Goal: Transaction & Acquisition: Purchase product/service

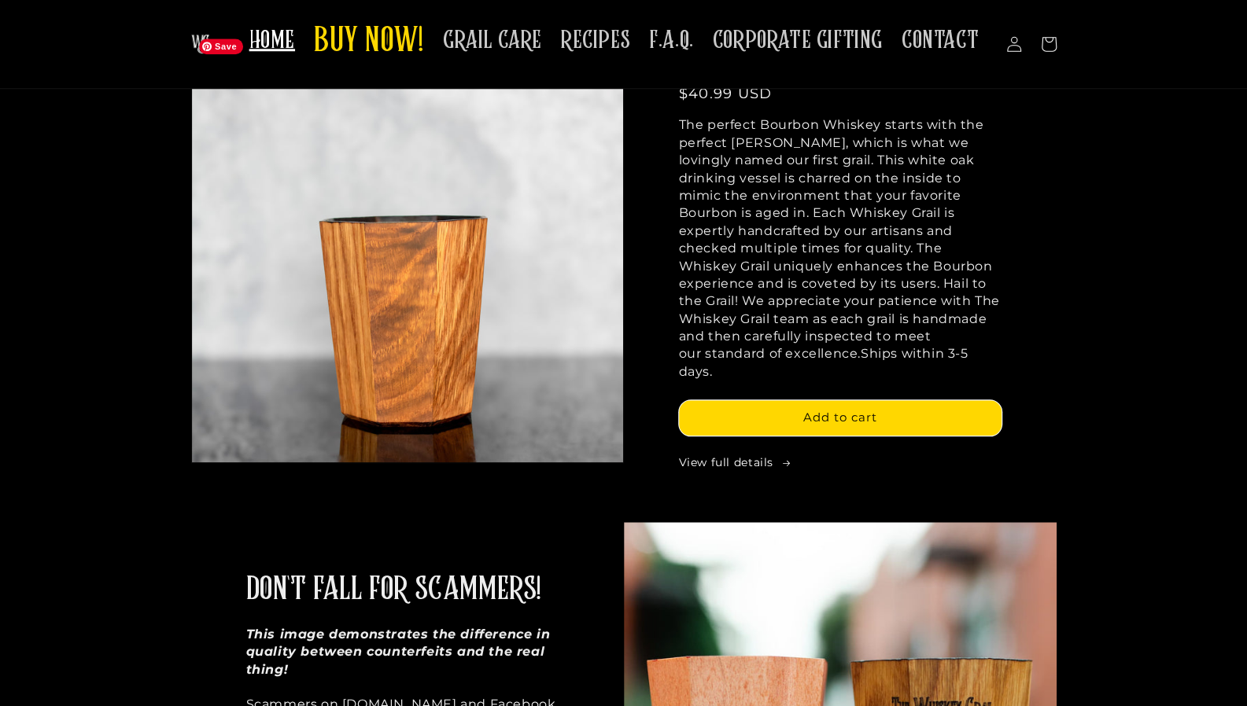
scroll to position [263, 0]
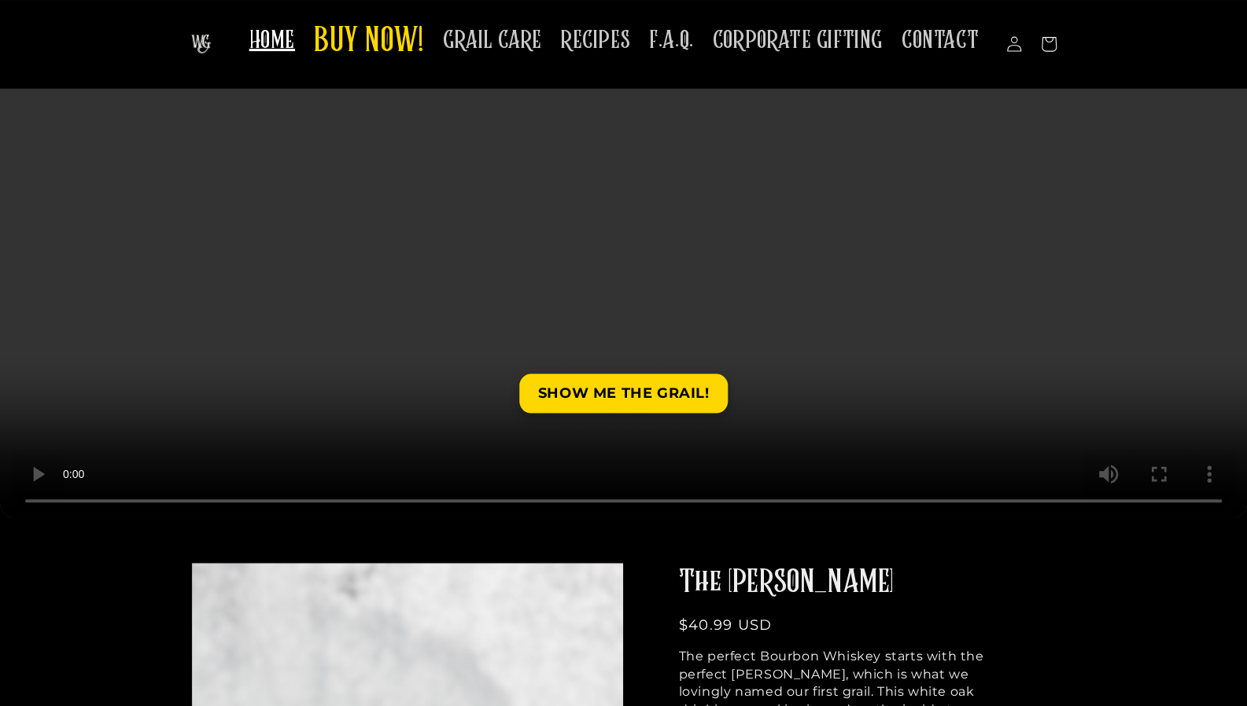
click at [424, 42] on span "BUY NOW!" at bounding box center [369, 41] width 110 height 43
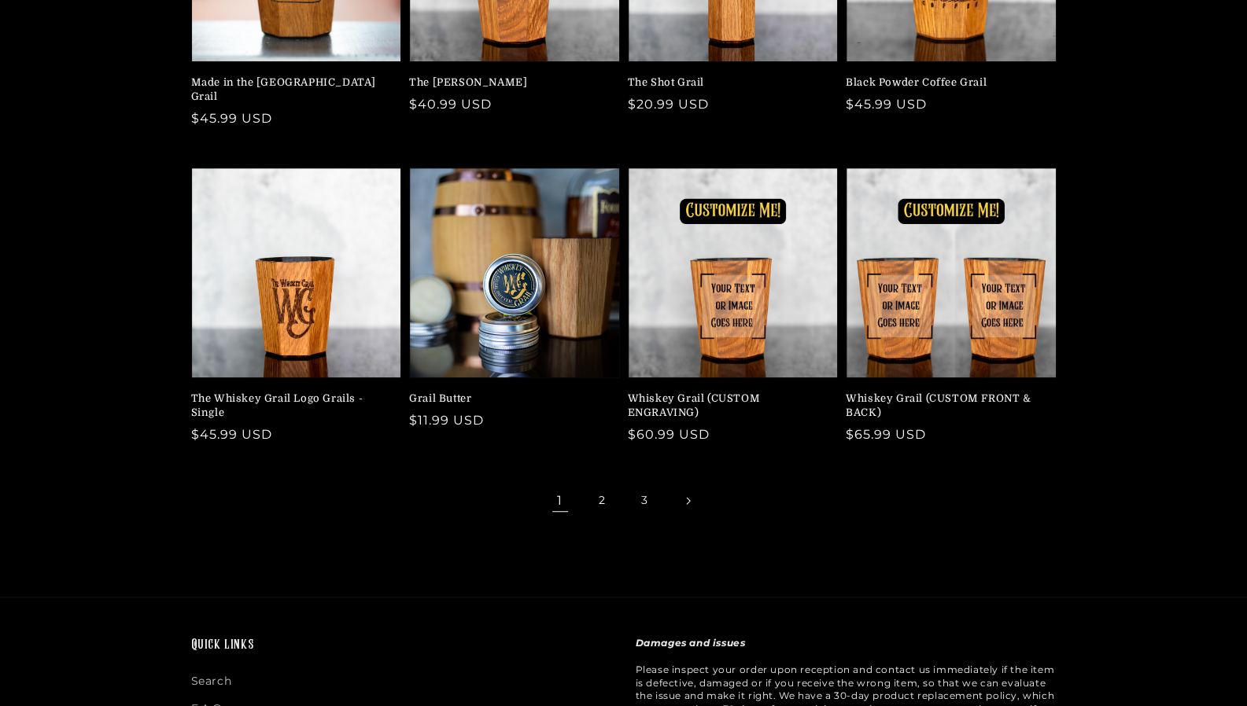
scroll to position [337, 0]
click at [602, 485] on link "2" at bounding box center [602, 500] width 35 height 35
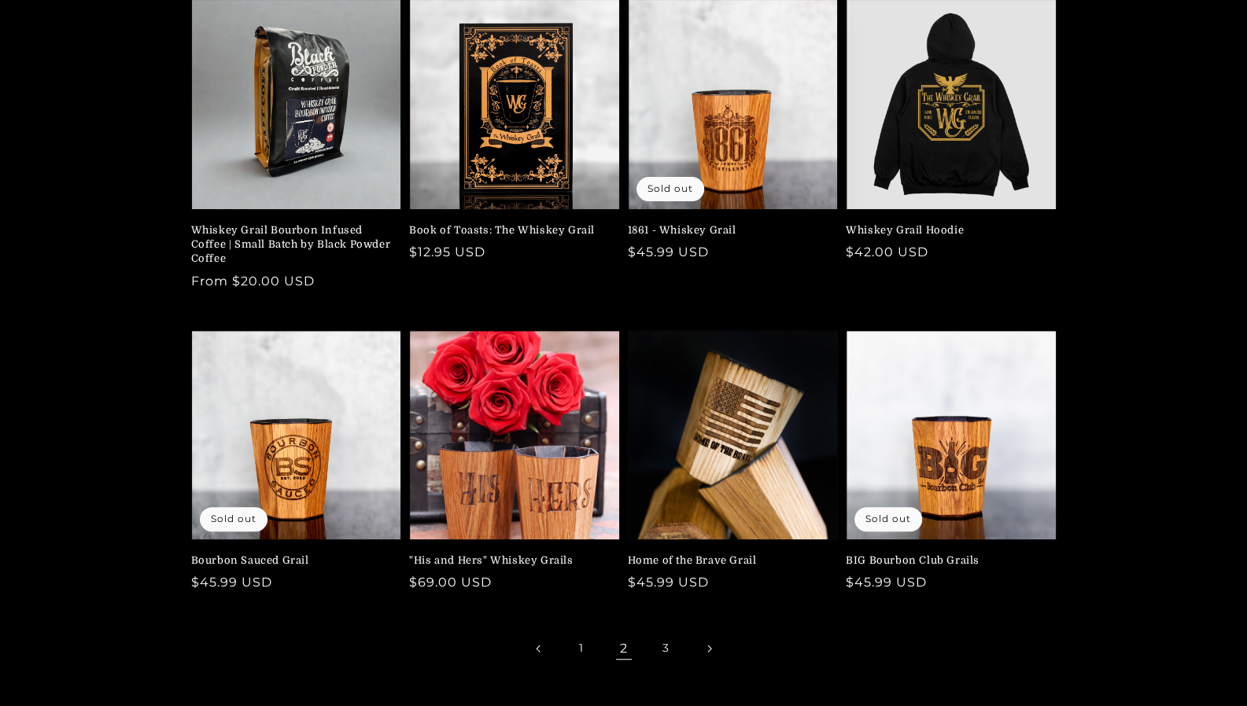
scroll to position [190, 0]
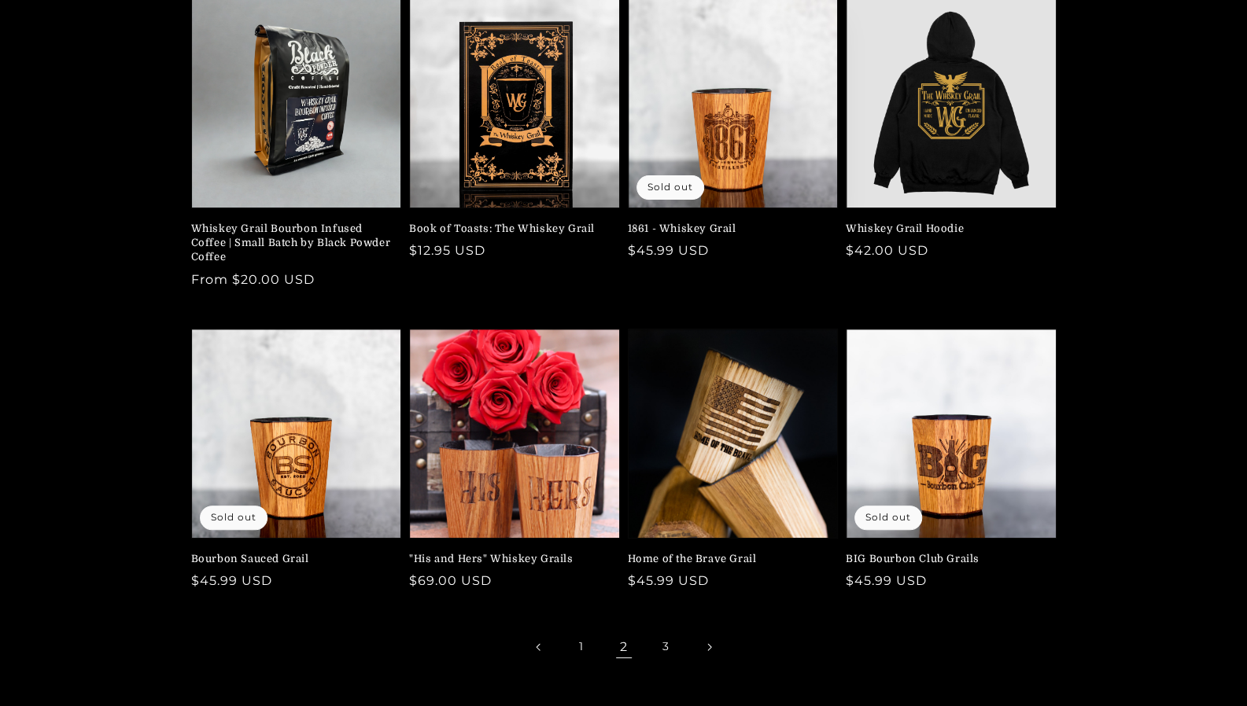
click at [665, 654] on link "3" at bounding box center [666, 647] width 35 height 35
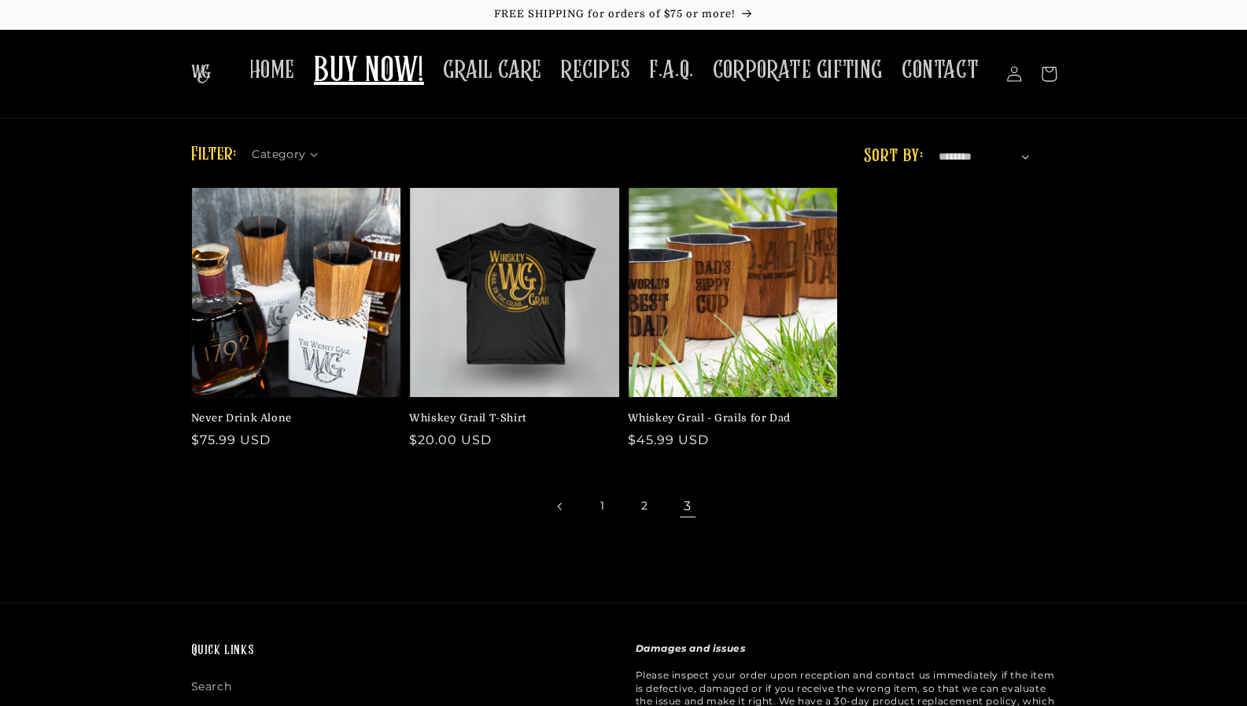
click at [639, 509] on link "2" at bounding box center [645, 506] width 35 height 35
click at [604, 512] on link "1" at bounding box center [602, 506] width 35 height 35
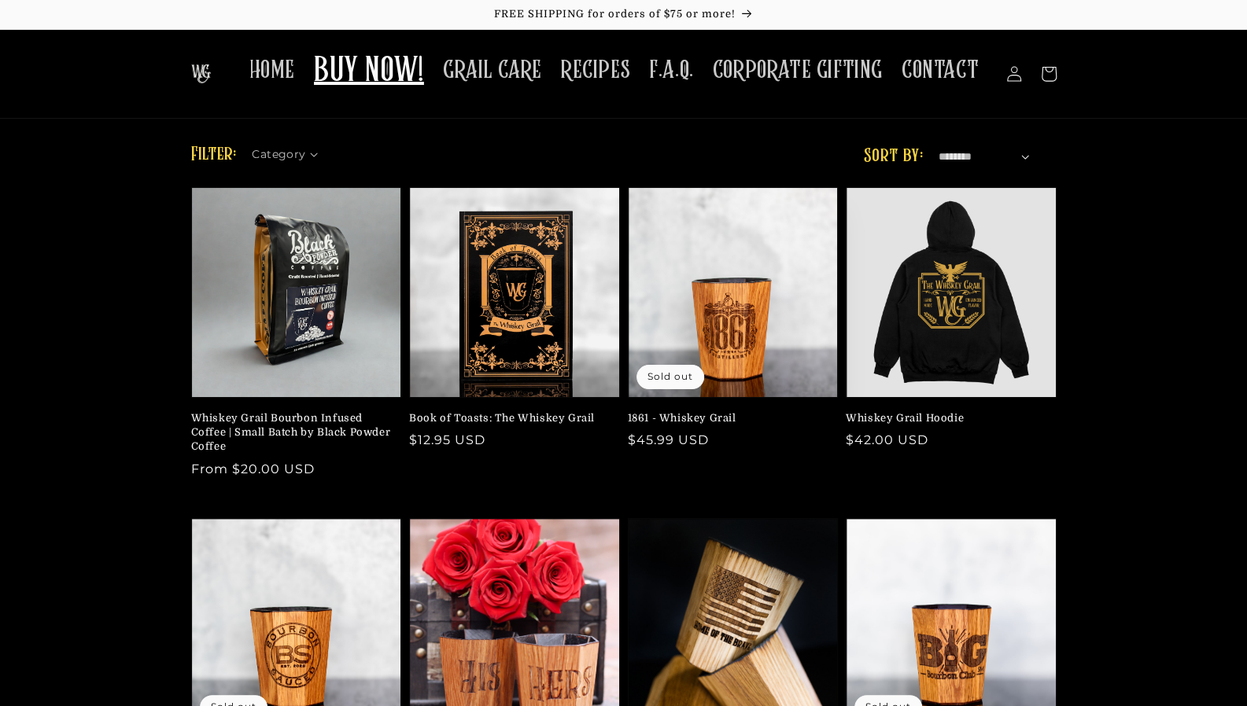
click at [266, 411] on link "Whiskey Grail Bourbon Infused Coffee | Small Batch by Black Powder Coffee" at bounding box center [291, 432] width 201 height 43
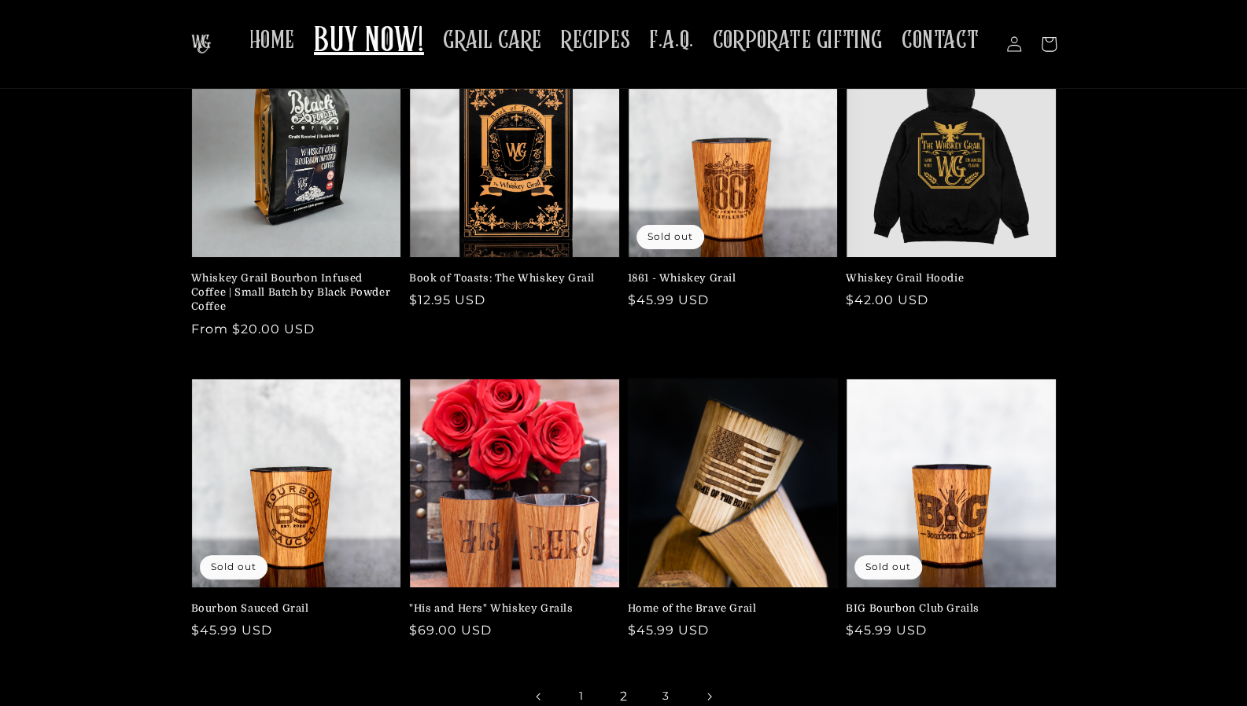
scroll to position [124, 0]
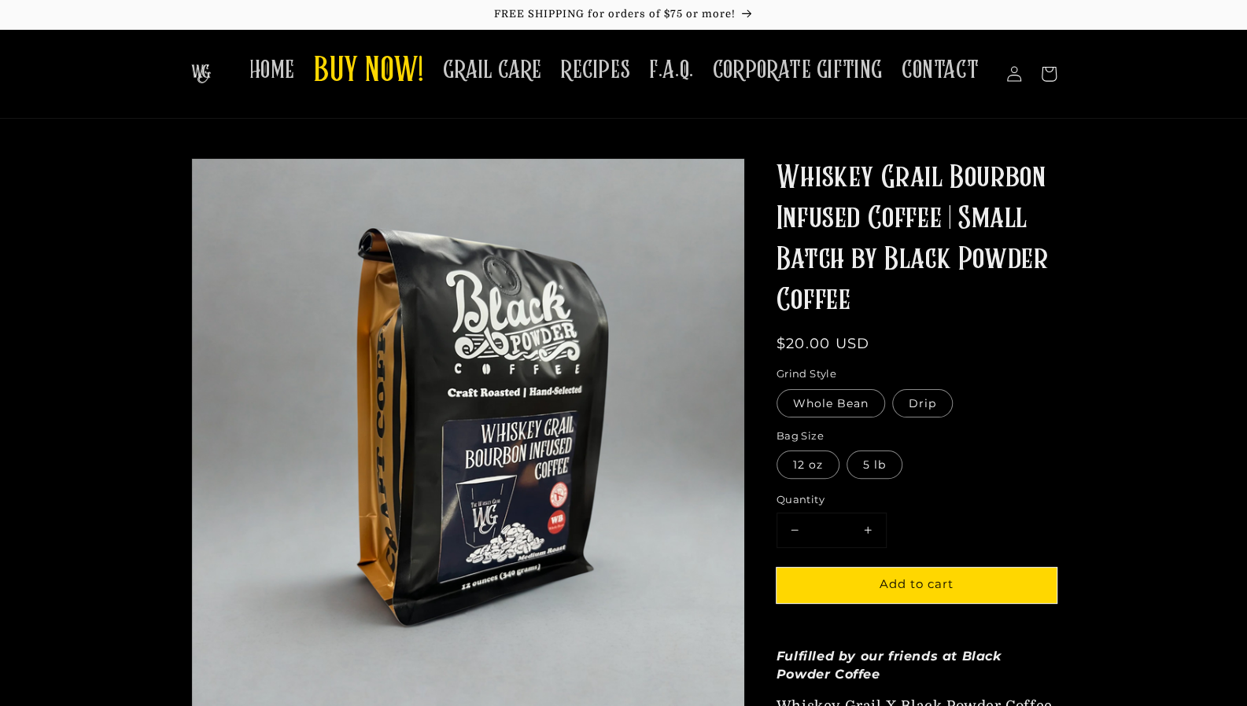
click at [874, 588] on button "Add to cart" at bounding box center [916, 585] width 280 height 35
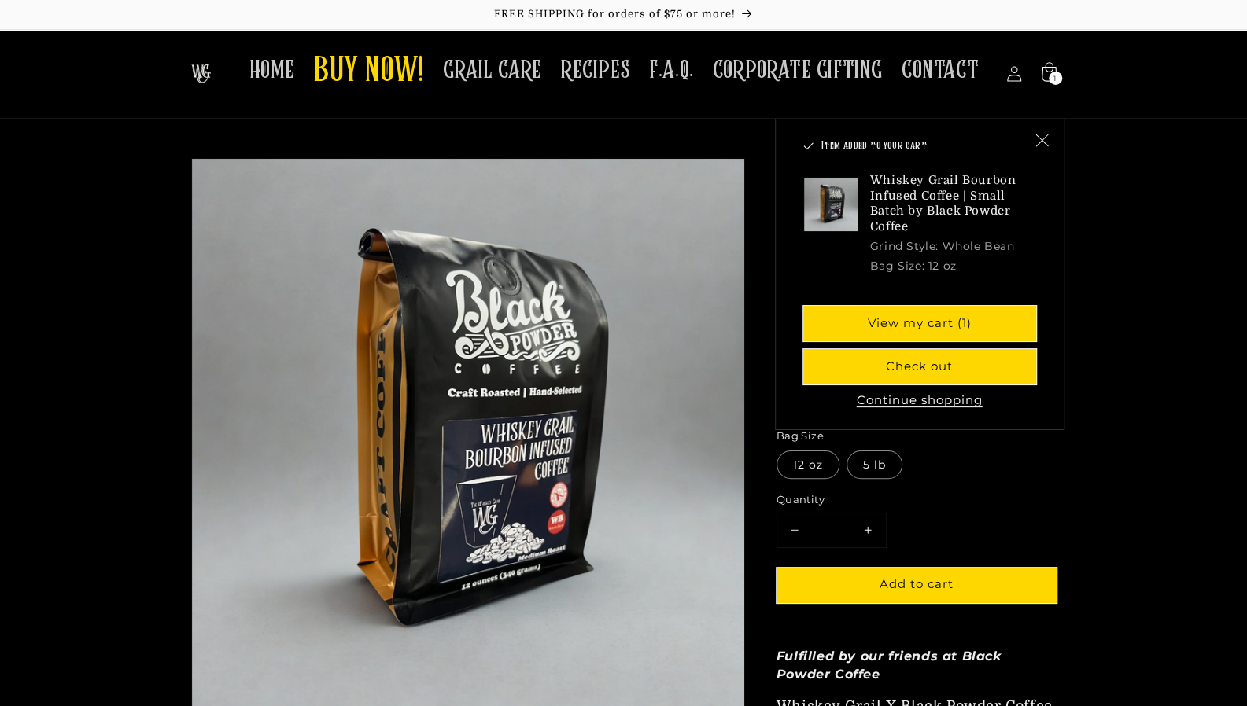
click at [1043, 138] on icon "Close" at bounding box center [1041, 140] width 13 height 13
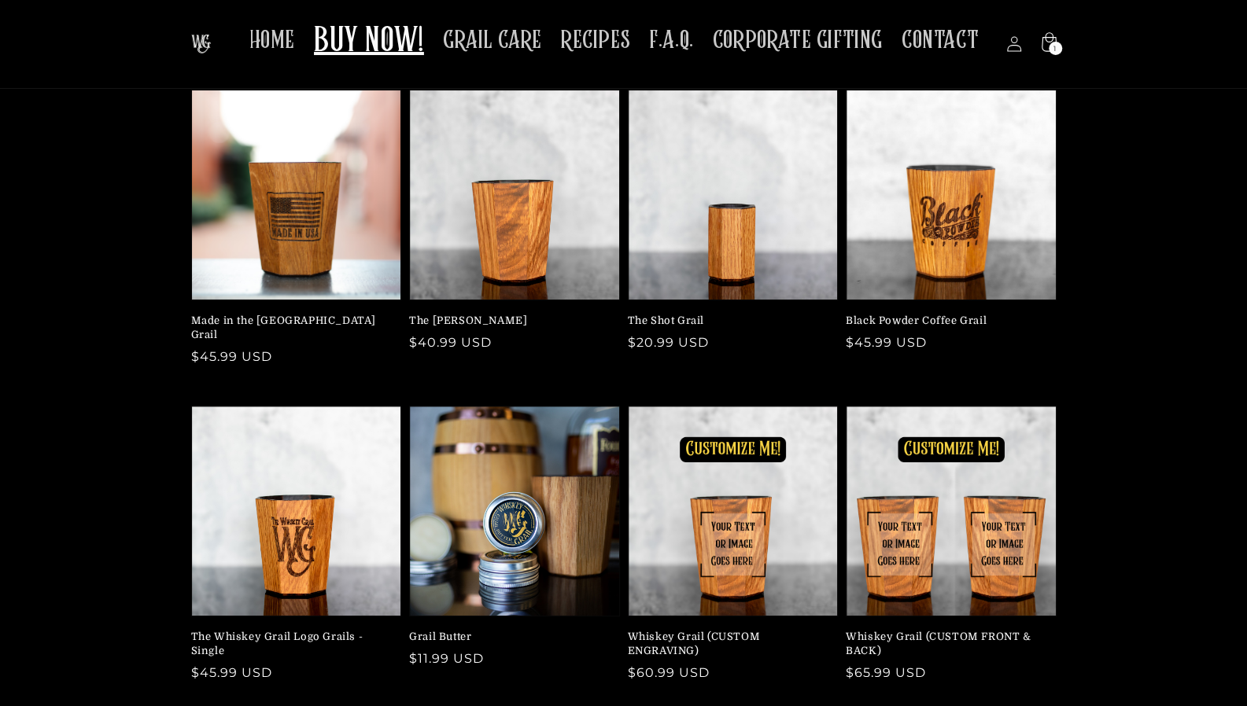
scroll to position [66, 0]
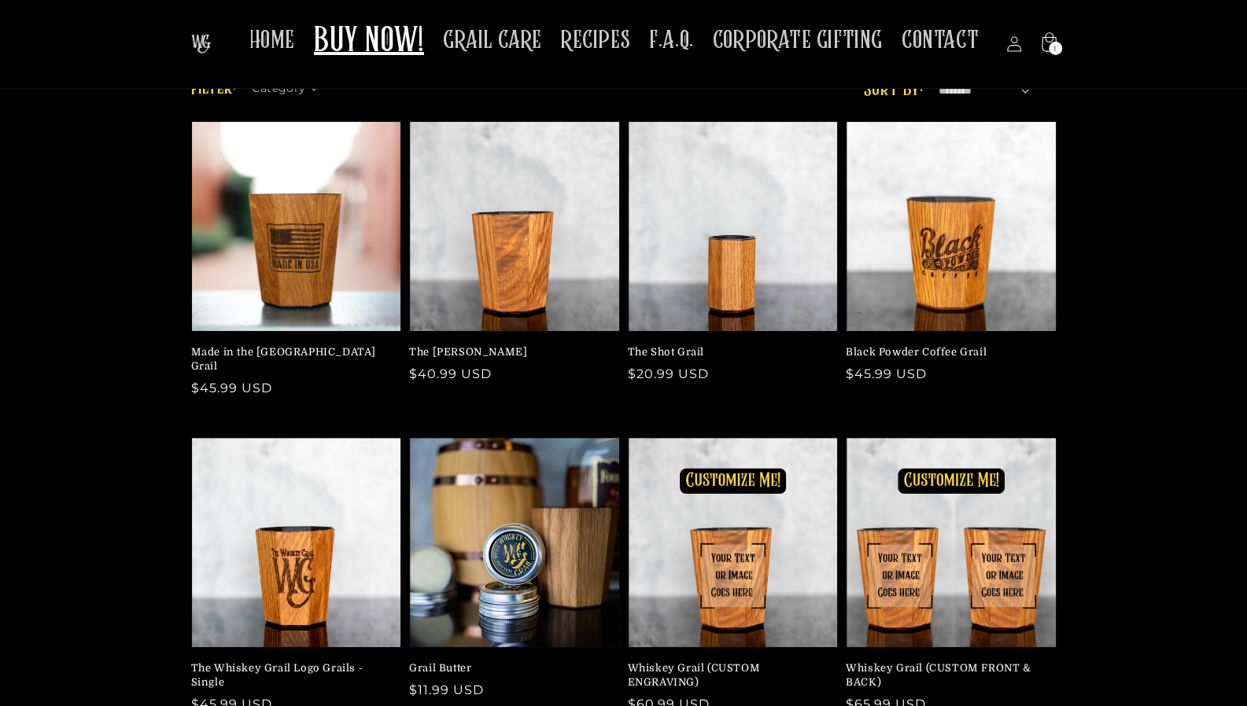
click at [501, 345] on link "The [PERSON_NAME]" at bounding box center [509, 352] width 201 height 14
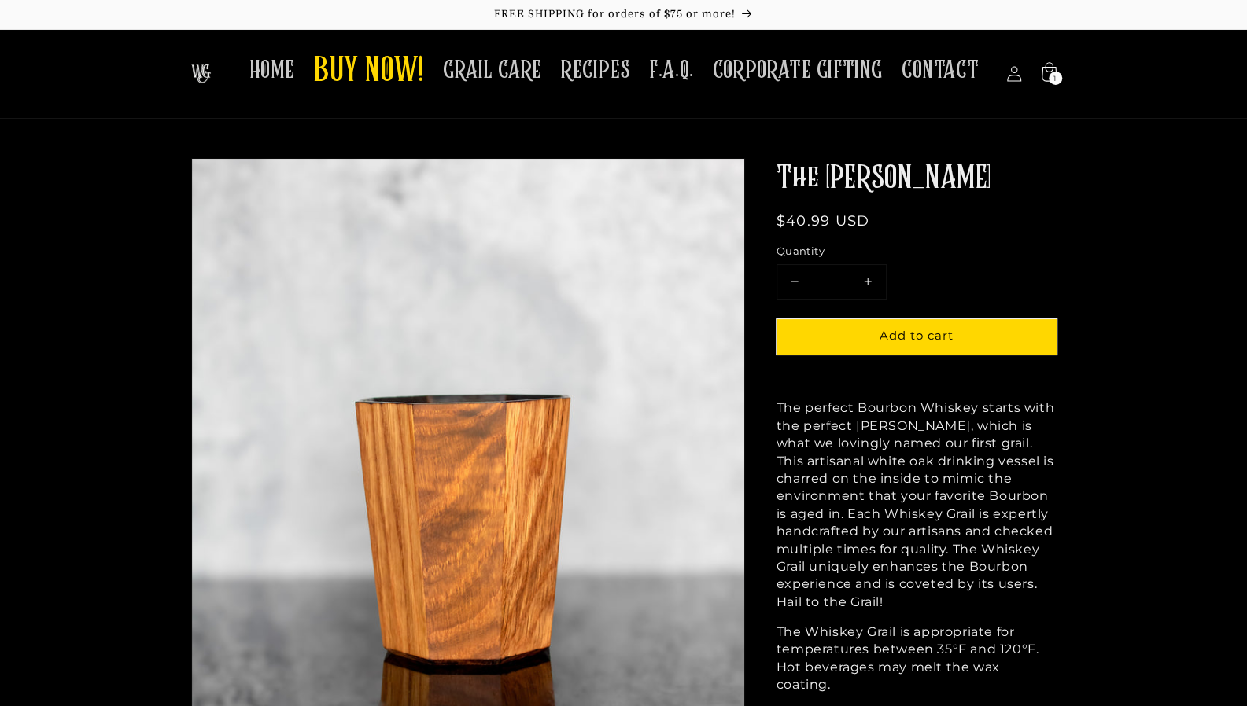
click at [934, 333] on span "Add to cart" at bounding box center [916, 335] width 74 height 15
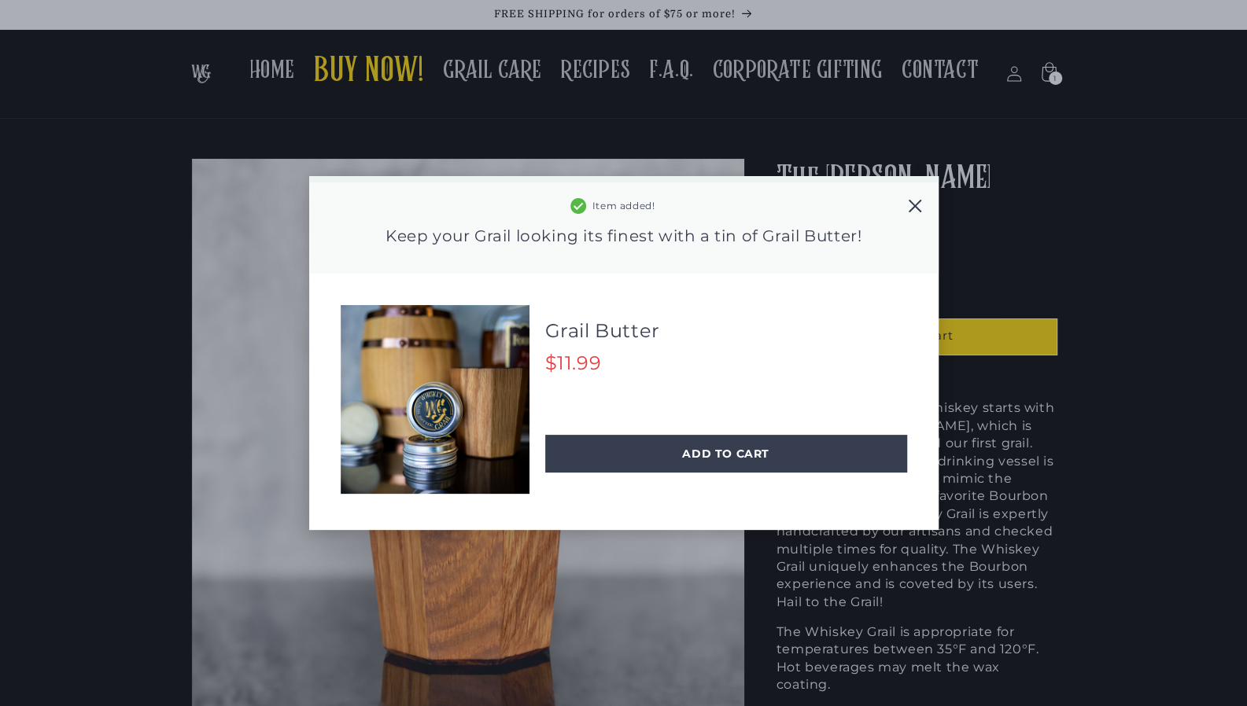
click at [1042, 73] on div "**********" at bounding box center [623, 353] width 1247 height 706
click at [667, 454] on div "ADD TO CART" at bounding box center [726, 454] width 362 height 38
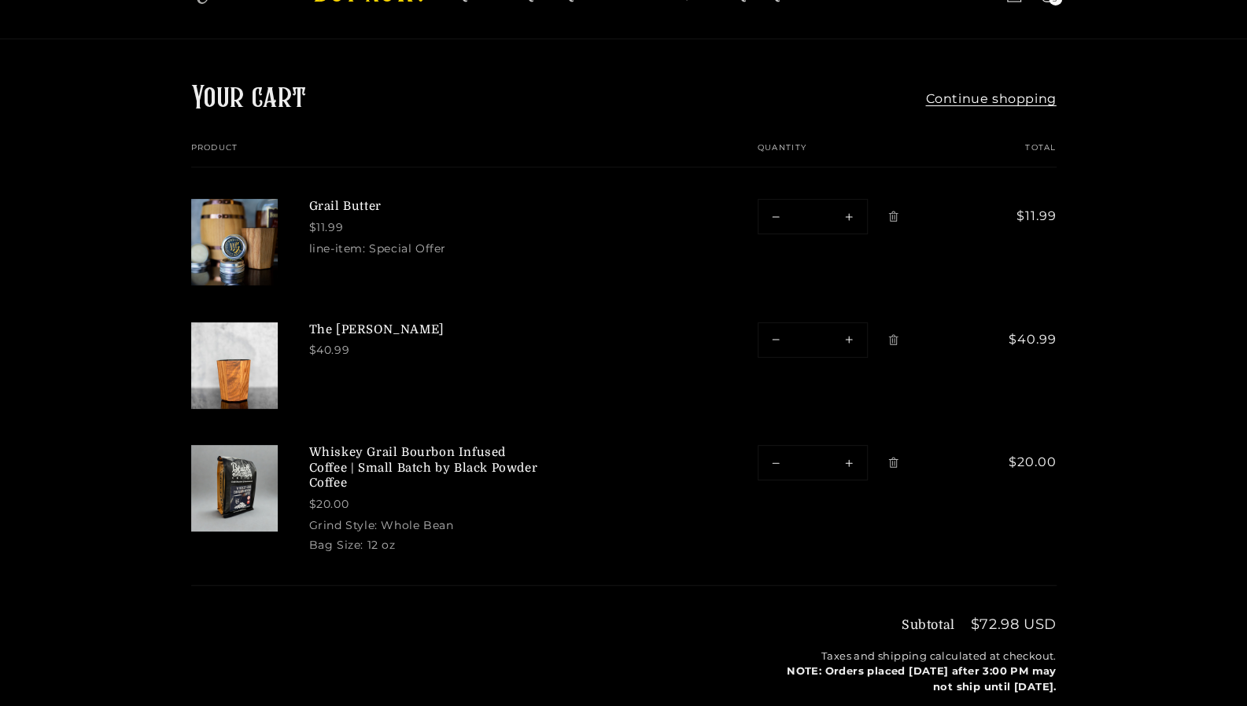
scroll to position [311, 0]
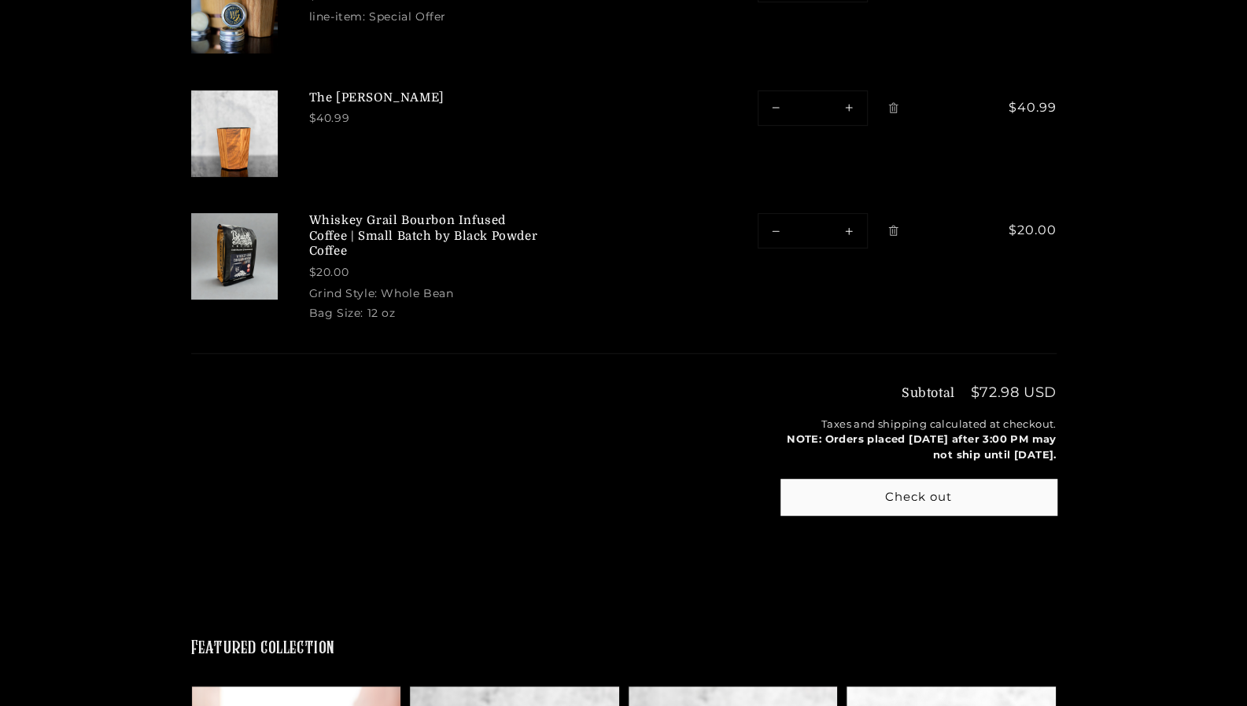
click at [963, 480] on button "Check out" at bounding box center [918, 497] width 275 height 35
